Goal: Check status

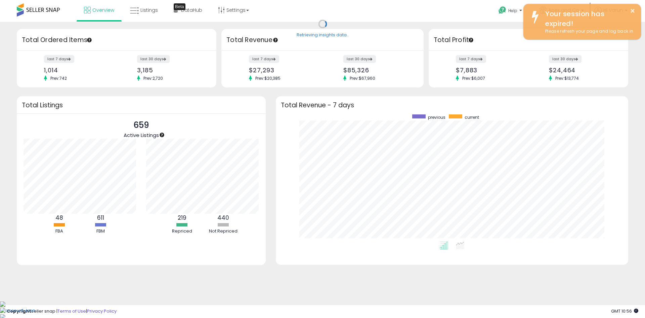
scroll to position [127, 339]
